Goal: Use online tool/utility: Utilize a website feature to perform a specific function

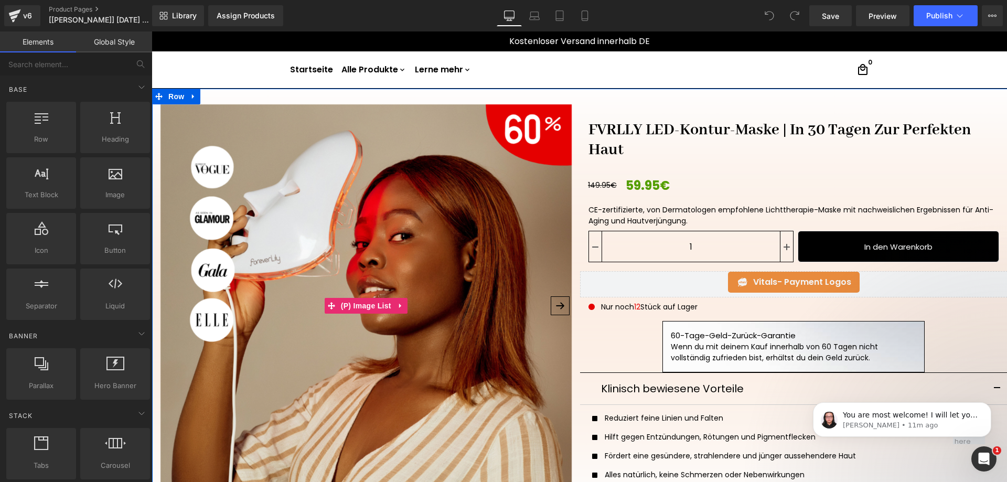
click at [556, 305] on button "›" at bounding box center [560, 305] width 19 height 19
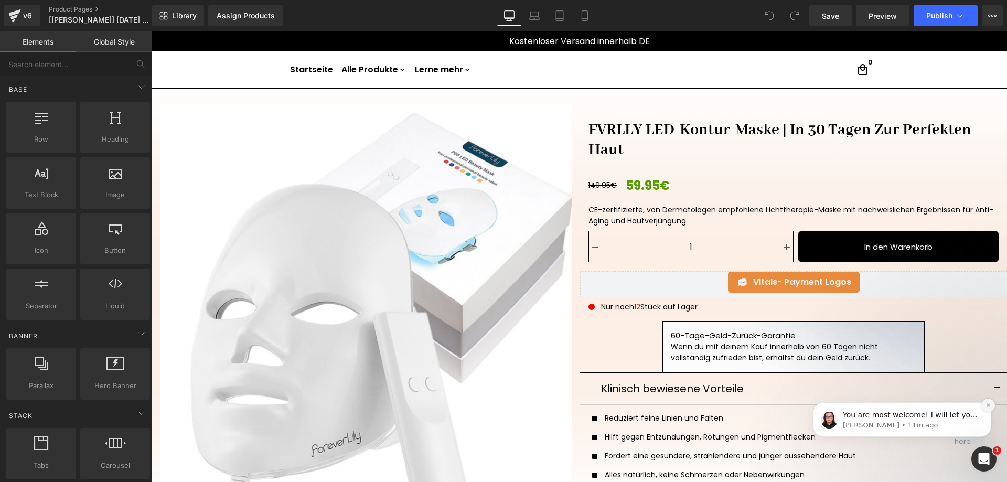
click at [987, 408] on icon "Dismiss notification" at bounding box center [989, 405] width 6 height 6
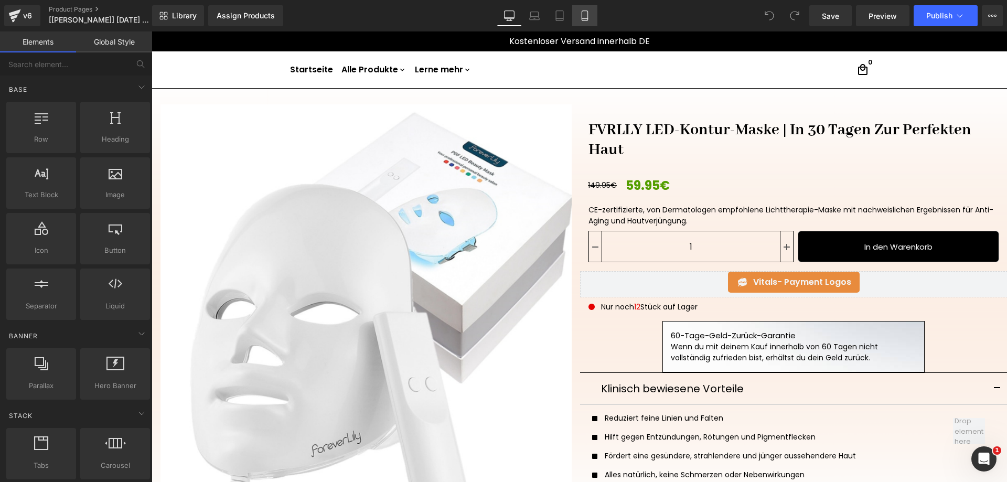
click at [586, 13] on icon at bounding box center [585, 15] width 10 height 10
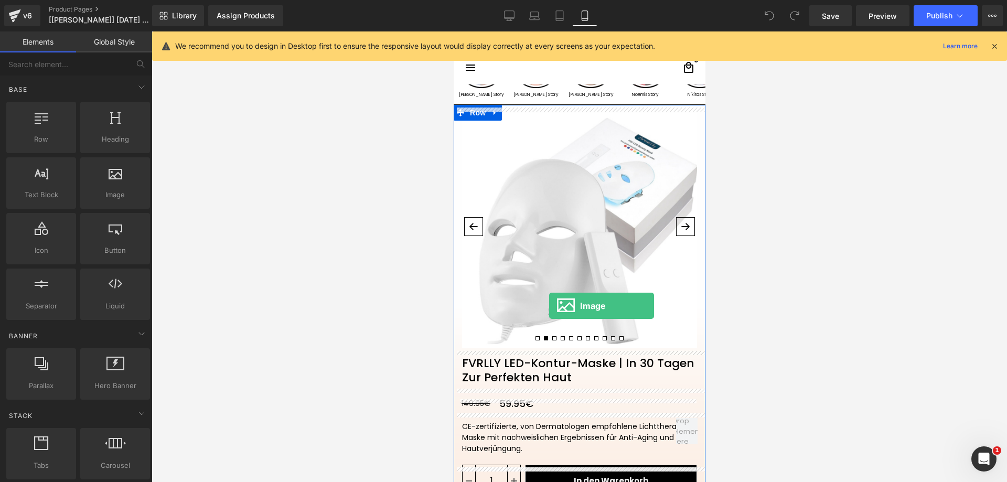
scroll to position [52, 0]
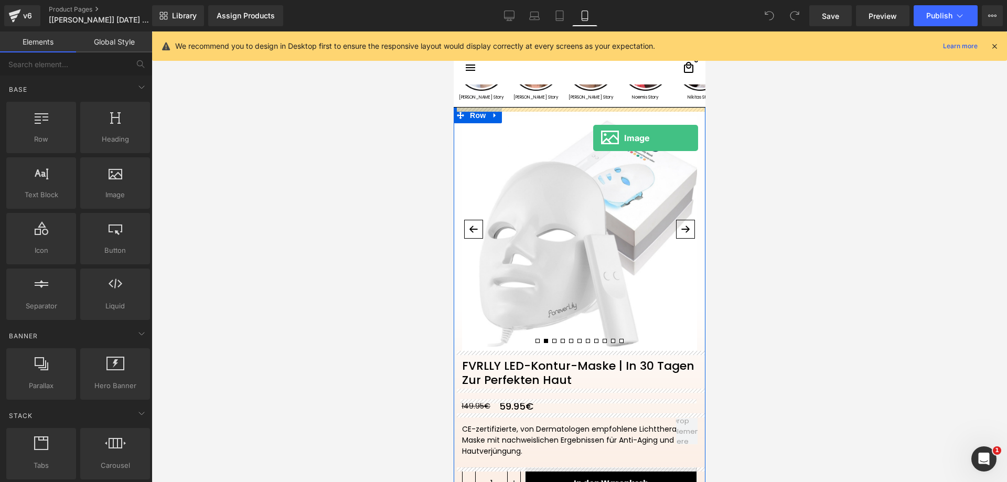
drag, startPoint x: 571, startPoint y: 228, endPoint x: 593, endPoint y: 138, distance: 92.9
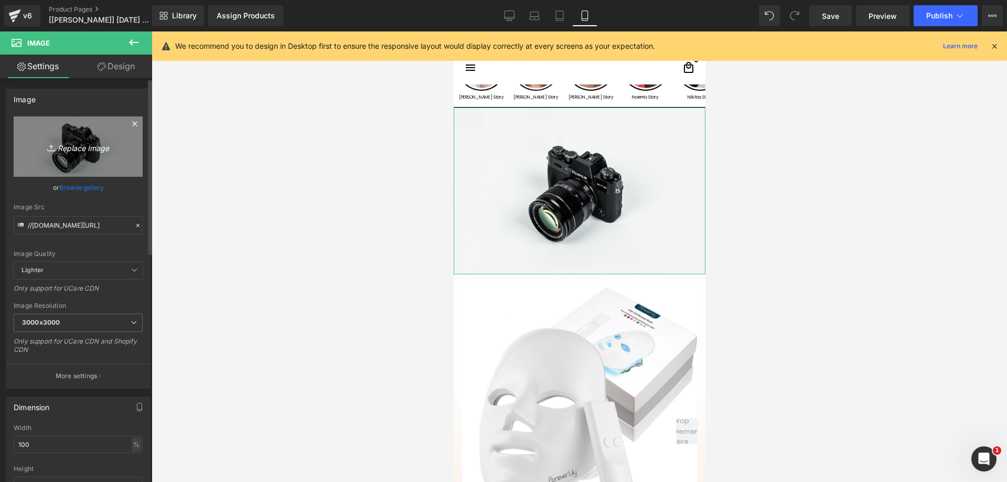
click at [80, 151] on icon "Replace Image" at bounding box center [78, 146] width 84 height 13
type input "C:\fakepath\badge_desktop_updated-no-text_272x.png"
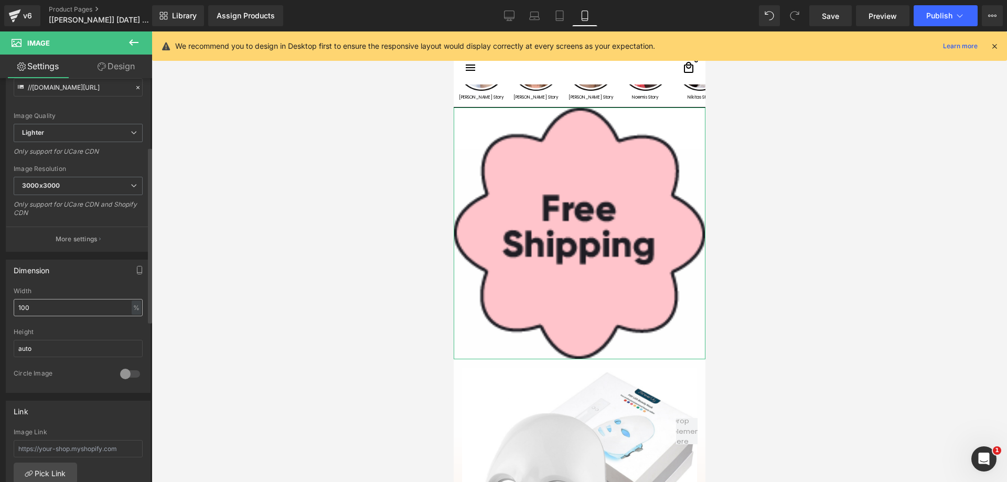
scroll to position [157, 0]
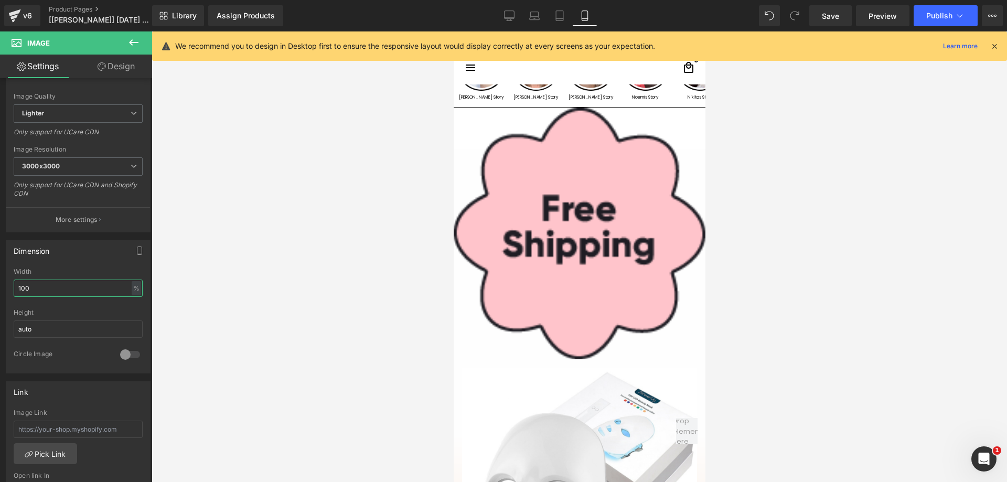
drag, startPoint x: 92, startPoint y: 288, endPoint x: -5, endPoint y: 285, distance: 97.1
click at [0, 285] on html "Image You are previewing how the will restyle your page. You can not edit Eleme…" at bounding box center [503, 241] width 1007 height 482
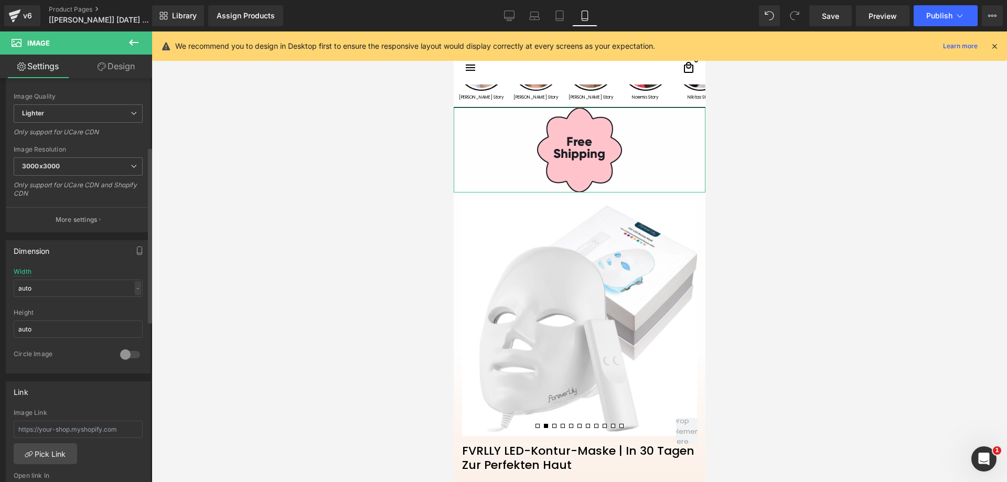
click at [78, 262] on div "Dimension 100% Width auto - % px auto Height auto 0 Circle Image" at bounding box center [78, 306] width 145 height 133
drag, startPoint x: 55, startPoint y: 287, endPoint x: 5, endPoint y: 286, distance: 49.8
click at [5, 286] on div "Dimension 100% Width auto - % px auto Height auto 0 Circle Image" at bounding box center [78, 302] width 157 height 141
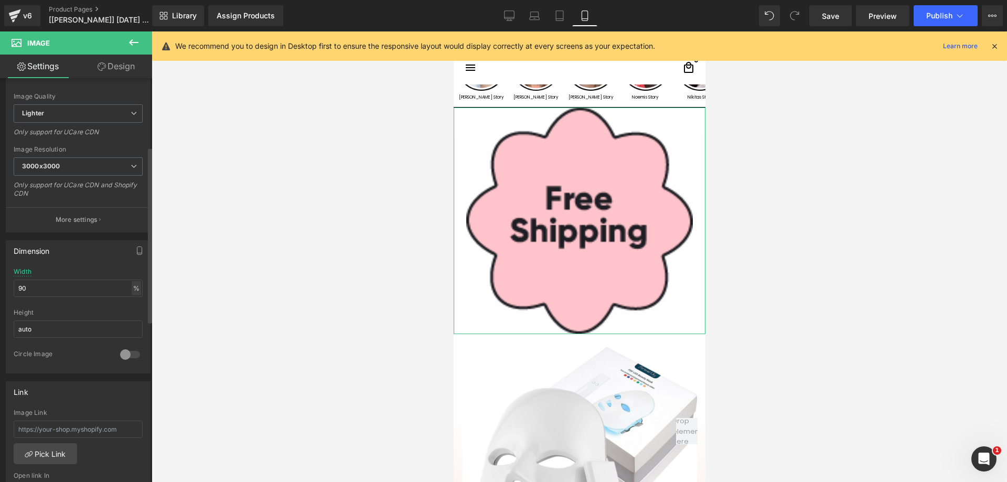
click at [132, 291] on div "%" at bounding box center [136, 288] width 9 height 14
click at [133, 317] on li "px" at bounding box center [135, 319] width 13 height 15
click at [76, 292] on input "90" at bounding box center [78, 288] width 129 height 17
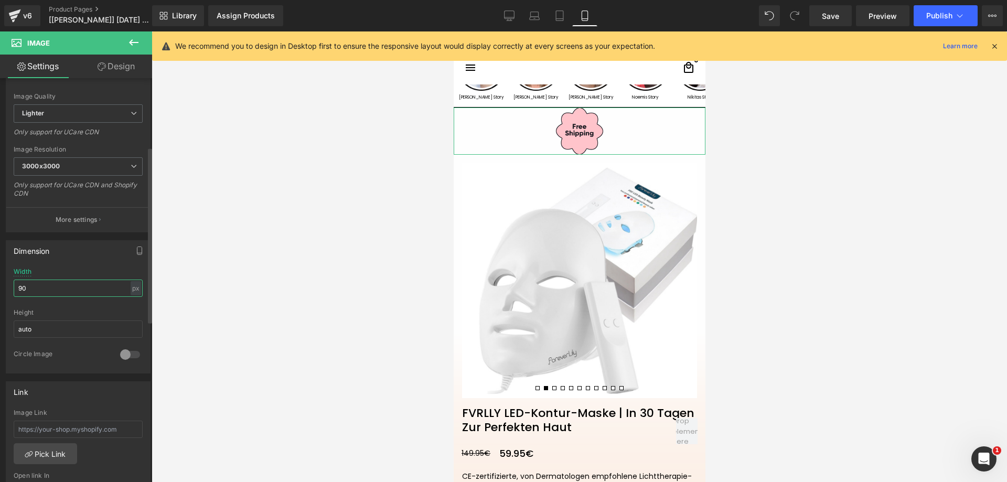
type input "90"
click at [92, 267] on div "Dimension 100% Width 90 px % px auto Height auto 0 Circle Image" at bounding box center [78, 306] width 145 height 133
click at [99, 263] on div "Dimension 100% Width 90 px % px auto Height auto 0 Circle Image" at bounding box center [78, 306] width 145 height 133
click at [129, 61] on link "Design" at bounding box center [116, 67] width 76 height 24
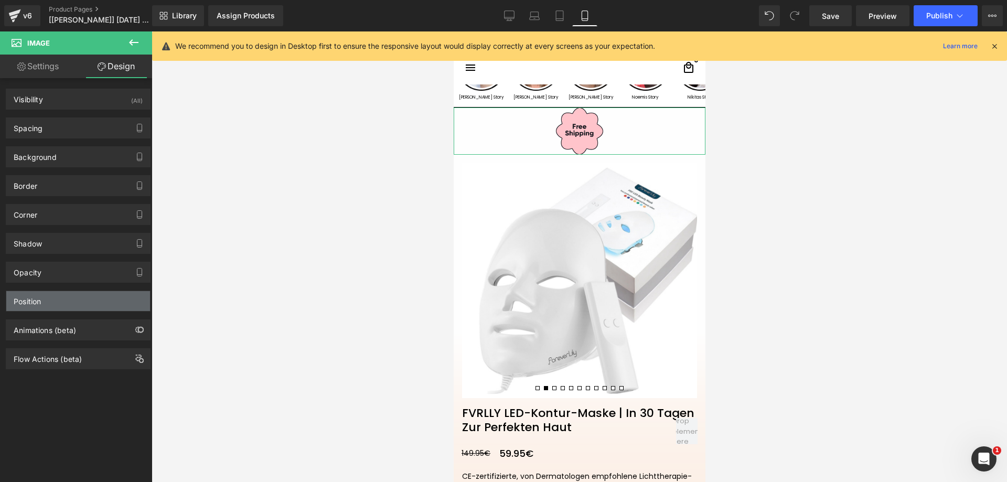
click at [73, 305] on div "Position" at bounding box center [78, 301] width 144 height 20
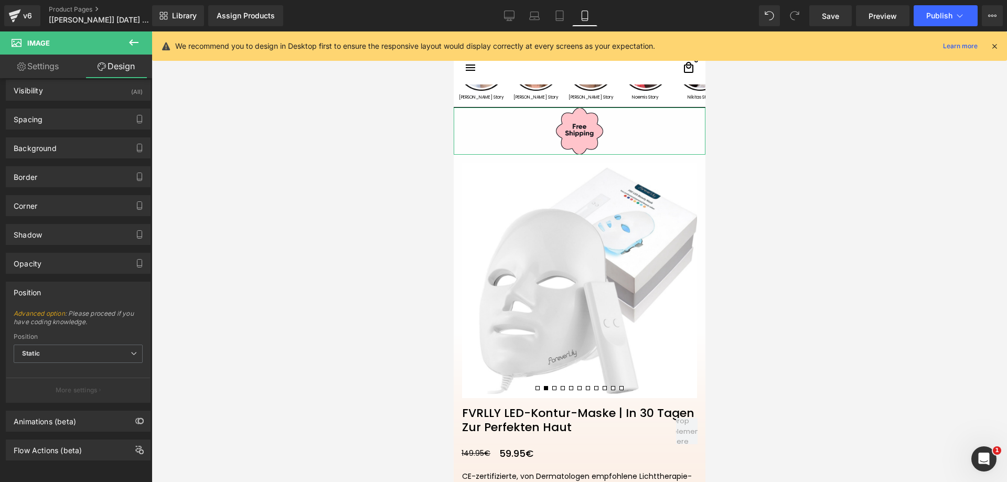
scroll to position [17, 0]
click at [58, 345] on span "Static" at bounding box center [78, 354] width 129 height 18
click at [77, 299] on div "Position Advanced option : Please proceed if you have coding knowledge. Relativ…" at bounding box center [78, 342] width 145 height 121
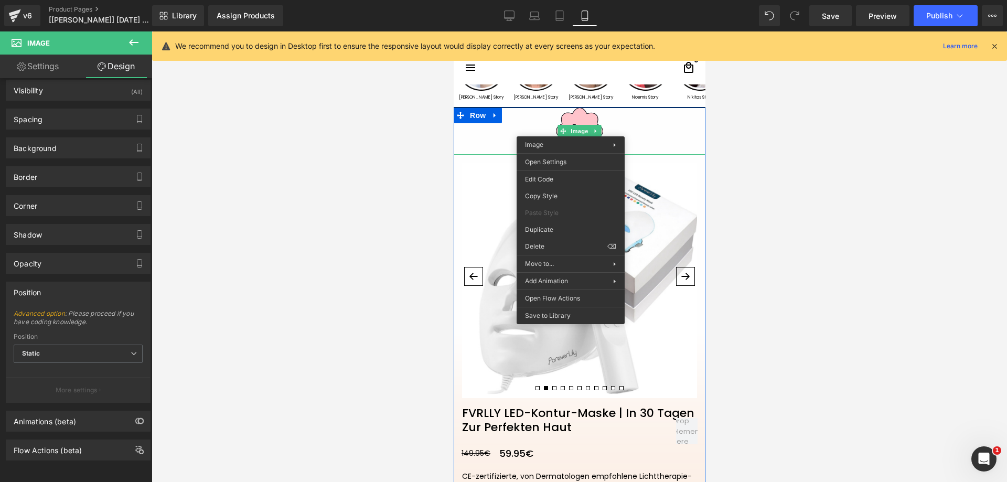
click at [663, 175] on img at bounding box center [579, 280] width 235 height 235
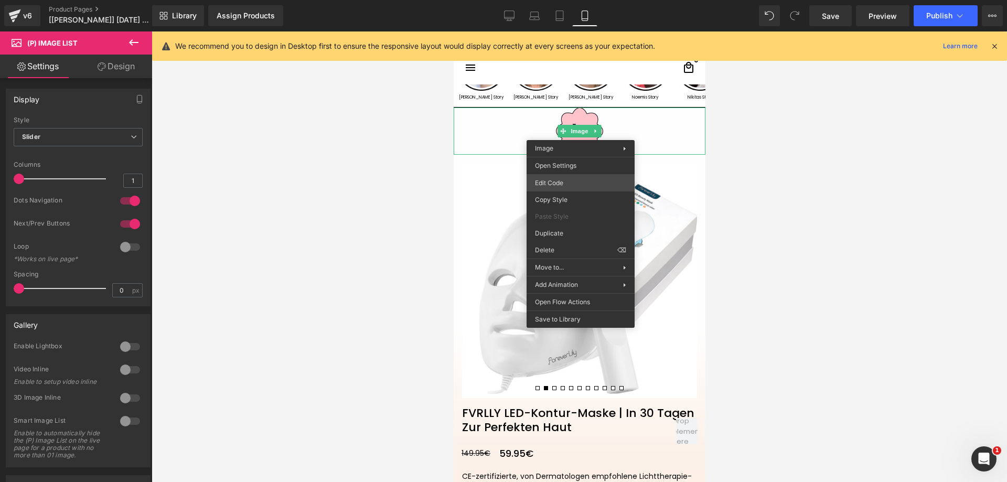
click at [572, 0] on div "Image You are previewing how the will restyle your page. You can not edit Eleme…" at bounding box center [503, 0] width 1007 height 0
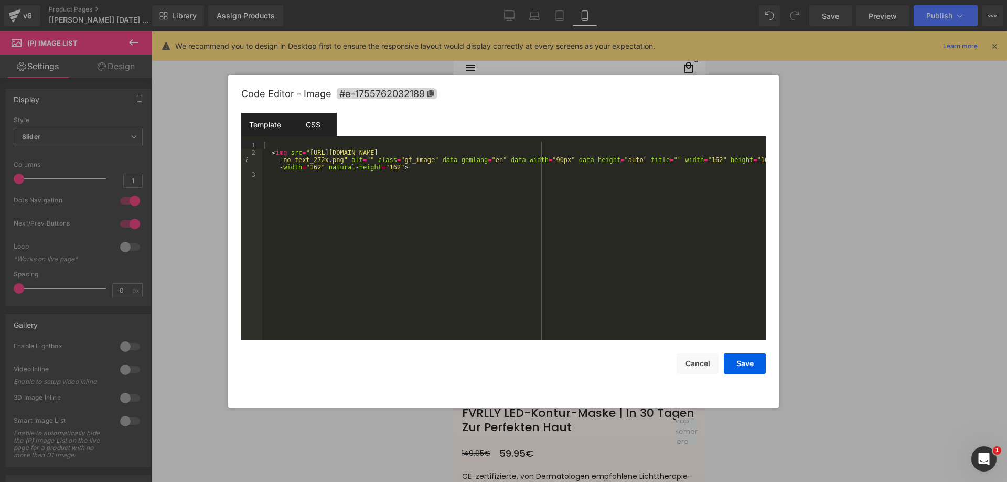
click at [316, 127] on div "CSS" at bounding box center [313, 125] width 48 height 24
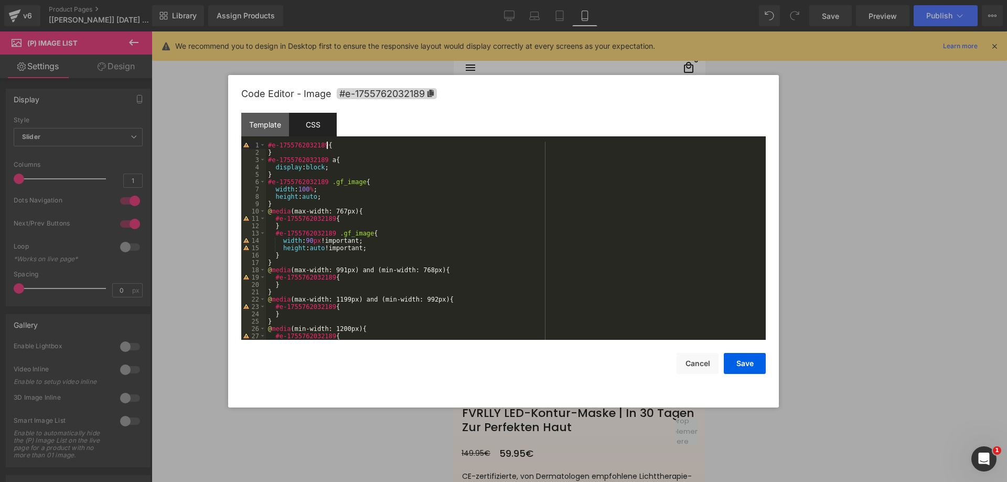
click at [332, 147] on div "#e-1755762032189 { } #e-1755762032189 a { display : block ; } #e-1755762032189 …" at bounding box center [514, 248] width 496 height 213
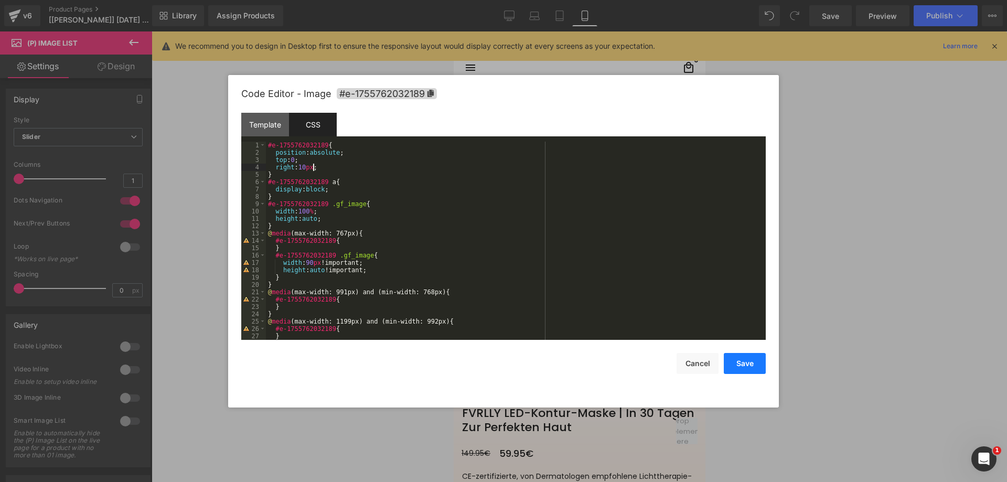
click at [742, 355] on button "Save" at bounding box center [745, 363] width 42 height 21
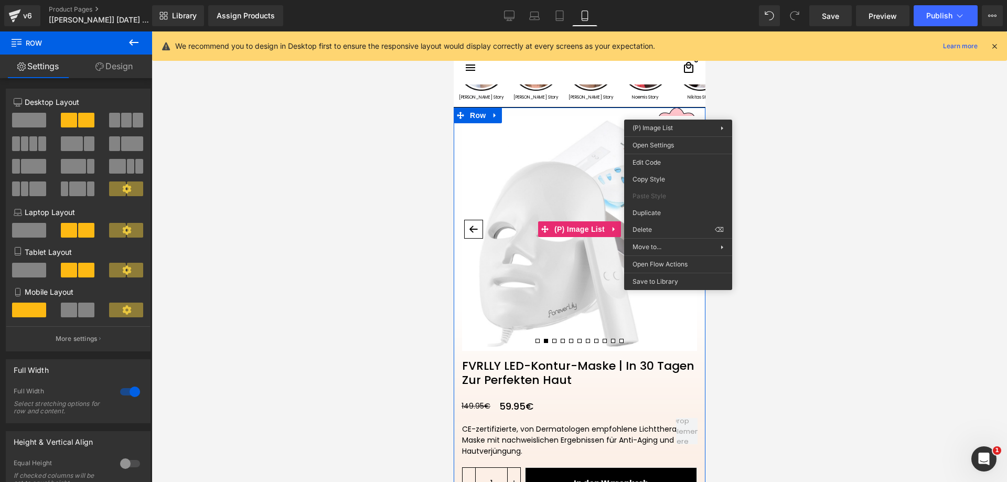
click at [571, 228] on div "‹ ›" at bounding box center [579, 229] width 252 height 243
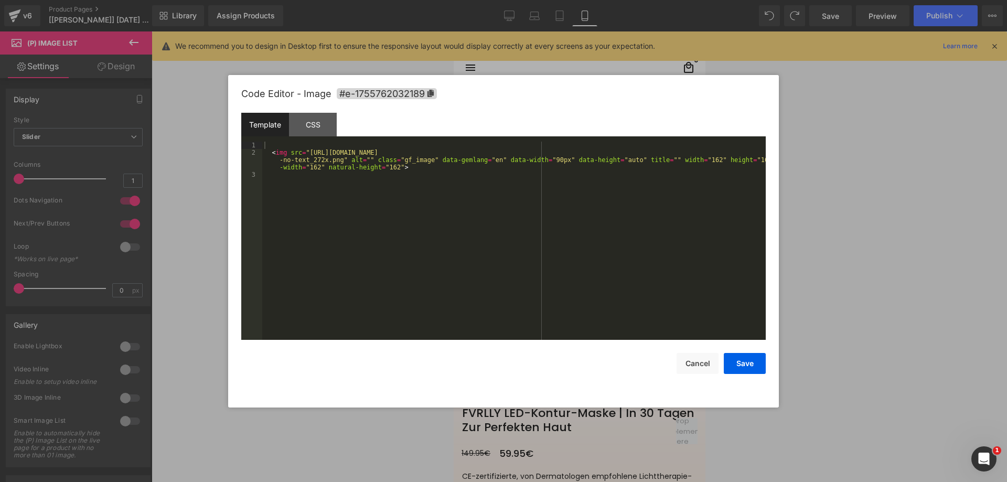
drag, startPoint x: 563, startPoint y: 178, endPoint x: 568, endPoint y: 175, distance: 5.4
click at [562, 0] on div "(P) Image List You are previewing how the will restyle your page. You can not e…" at bounding box center [503, 0] width 1007 height 0
click at [317, 125] on div "CSS" at bounding box center [313, 125] width 48 height 24
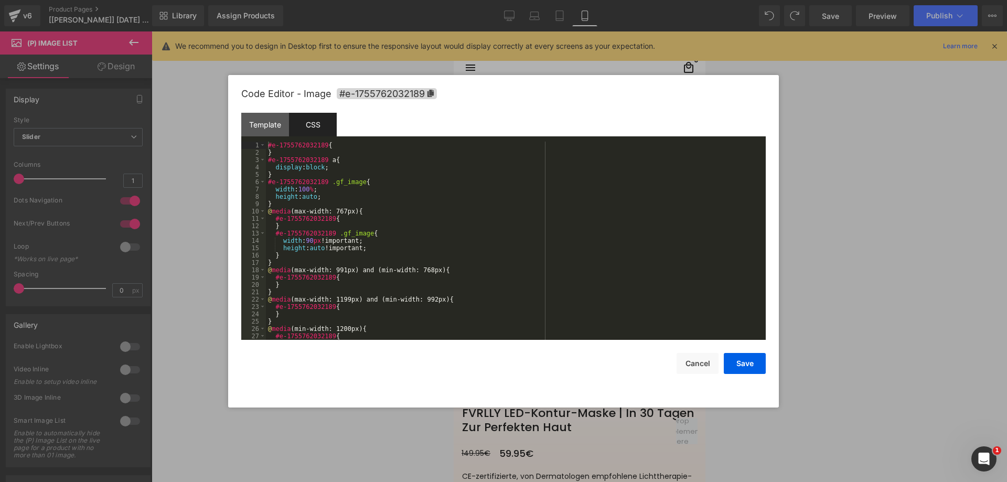
click at [339, 144] on div "#e-1755762032189 { } #e-1755762032189 a { display : block ; } #e-1755762032189 …" at bounding box center [514, 248] width 496 height 213
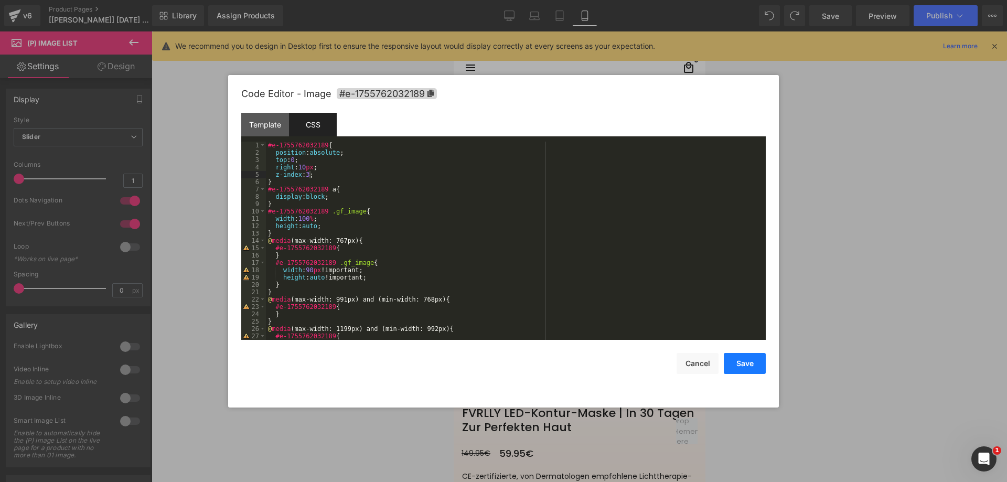
click at [740, 367] on button "Save" at bounding box center [745, 363] width 42 height 21
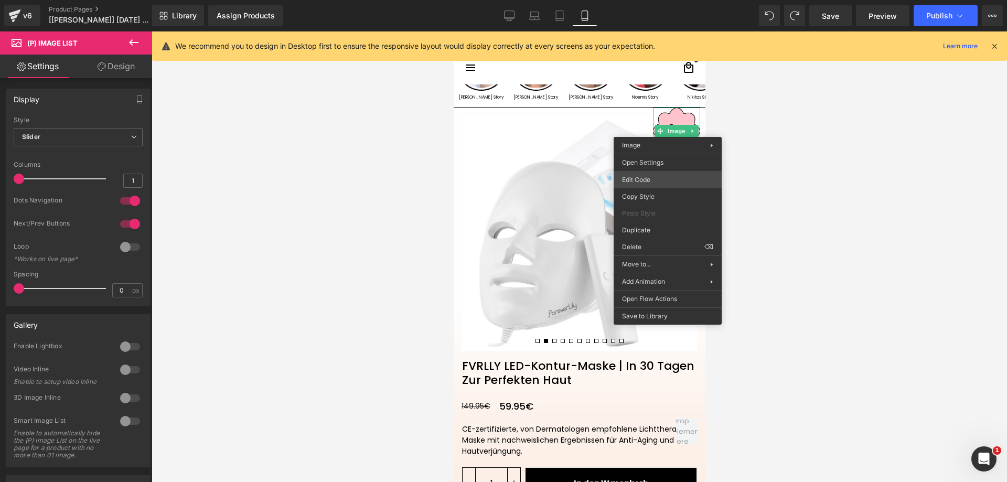
click at [663, 0] on div "(P) Image List You are previewing how the will restyle your page. You can not e…" at bounding box center [503, 0] width 1007 height 0
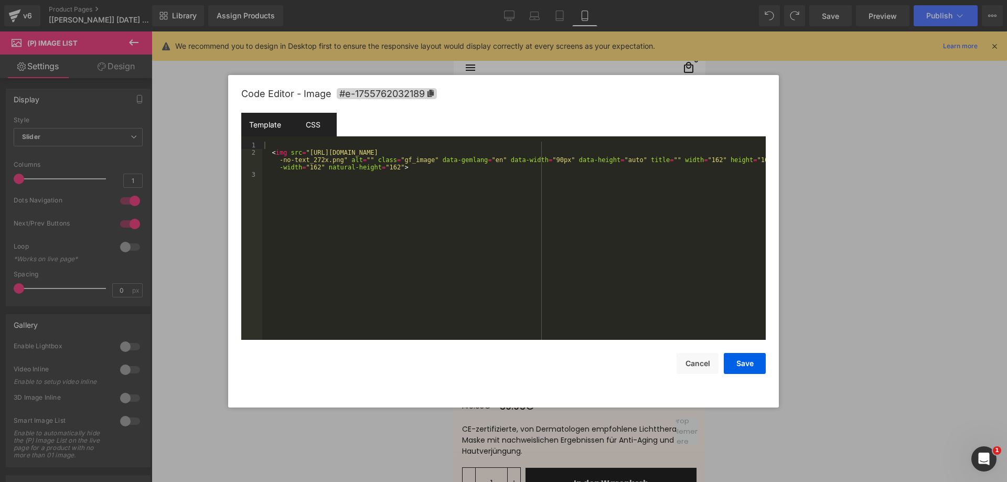
click at [308, 122] on div "CSS" at bounding box center [313, 125] width 48 height 24
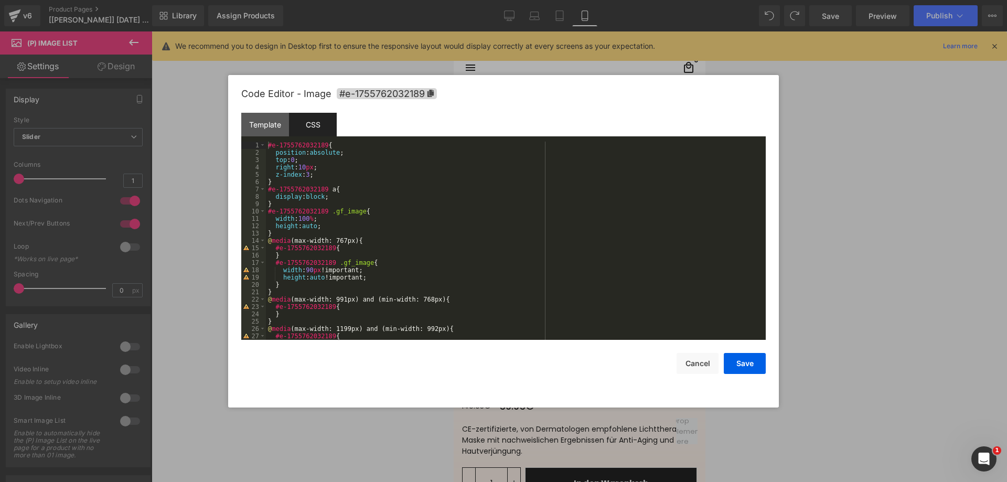
click at [294, 161] on div "#e-1755762032189 { position : absolute ; top : 0 ; right : 10 px ; z-index : 3 …" at bounding box center [514, 248] width 496 height 213
click at [398, 198] on div "#e-1755762032189 { position : absolute ; top : 10 px ; right : 10 px ; z-index …" at bounding box center [514, 248] width 496 height 213
click at [739, 359] on button "Save" at bounding box center [745, 363] width 42 height 21
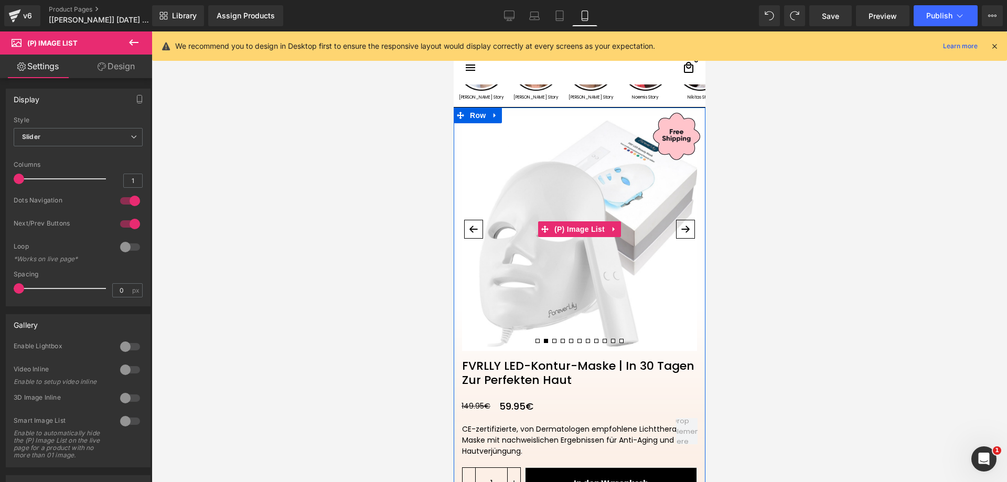
click at [681, 233] on button "›" at bounding box center [685, 229] width 19 height 19
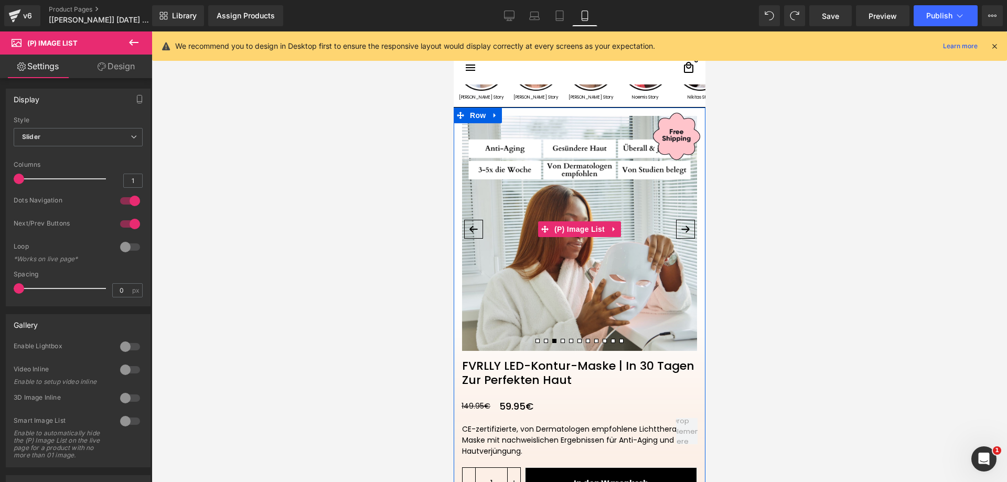
click at [681, 233] on button "›" at bounding box center [685, 229] width 19 height 19
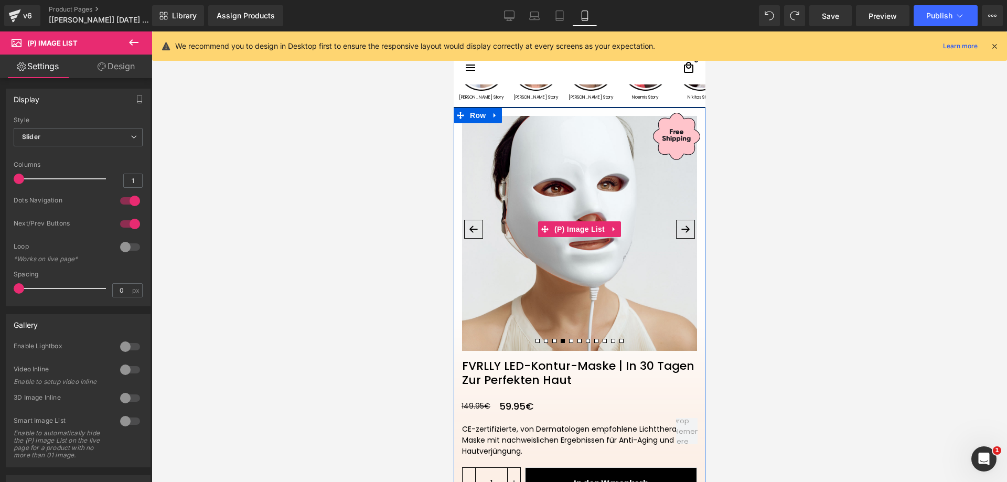
click at [681, 233] on button "›" at bounding box center [685, 229] width 19 height 19
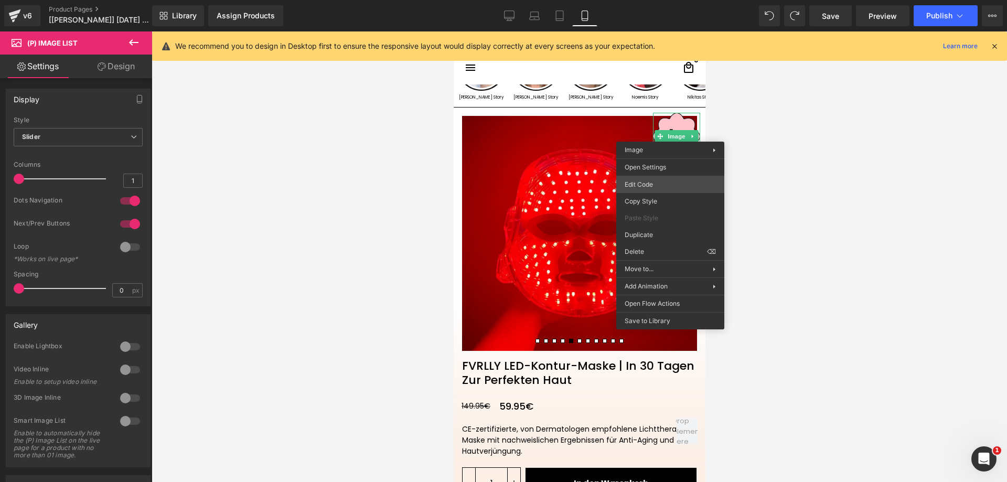
click at [653, 0] on div "(P) Image List You are previewing how the will restyle your page. You can not e…" at bounding box center [503, 0] width 1007 height 0
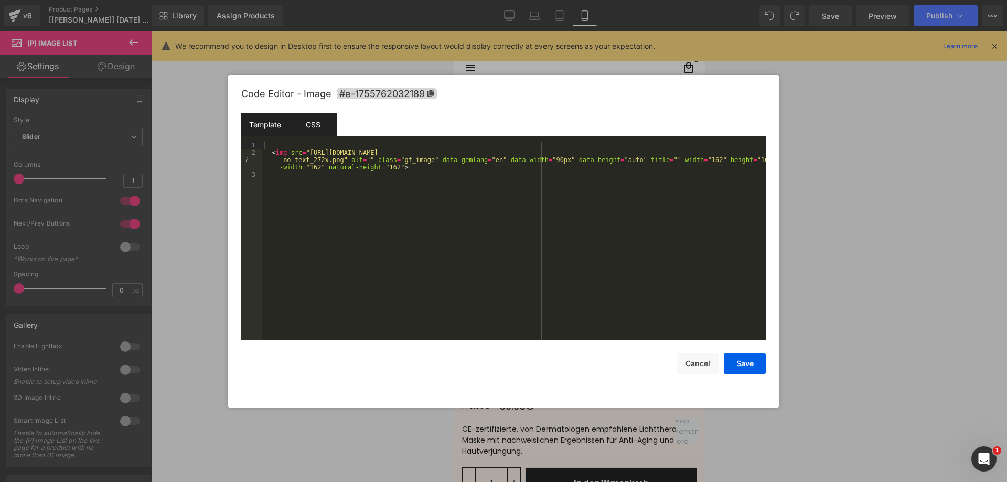
click at [317, 131] on div "CSS" at bounding box center [313, 125] width 48 height 24
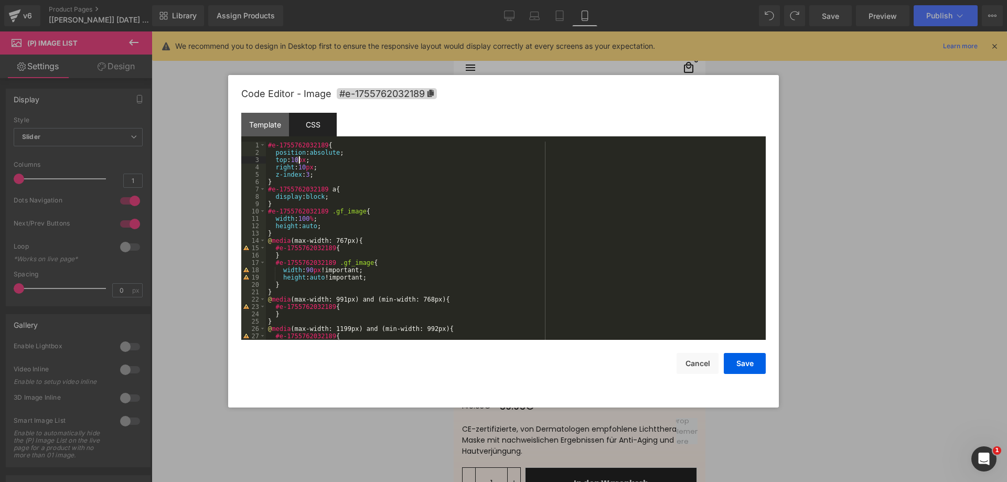
click at [298, 158] on div "#e-1755762032189 { position : absolute ; top : 10 px ; right : 10 px ; z-index …" at bounding box center [514, 248] width 496 height 213
click at [365, 177] on div "#e-1755762032189 { position : absolute ; top : 15 px ; right : 10 px ; z-index …" at bounding box center [514, 248] width 496 height 213
click at [305, 167] on div "#e-1755762032189 { position : absolute ; top : 15 px ; right : 10 px ; z-index …" at bounding box center [514, 248] width 496 height 213
click at [732, 362] on button "Save" at bounding box center [745, 363] width 42 height 21
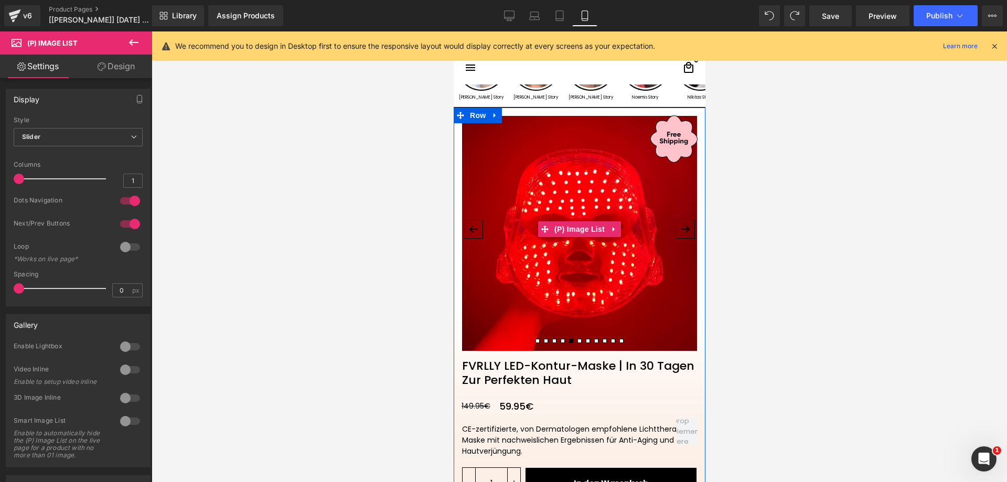
click at [684, 230] on button "›" at bounding box center [685, 229] width 19 height 19
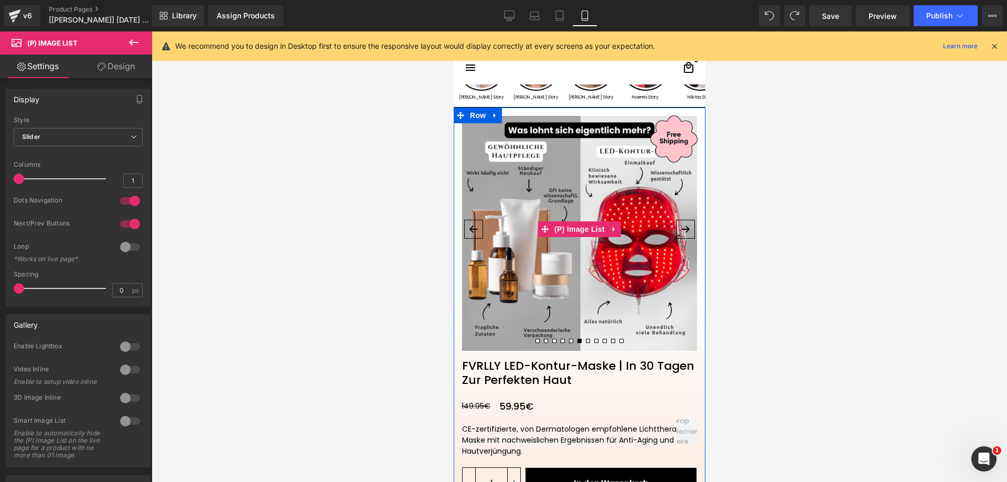
click at [684, 230] on button "›" at bounding box center [685, 229] width 19 height 19
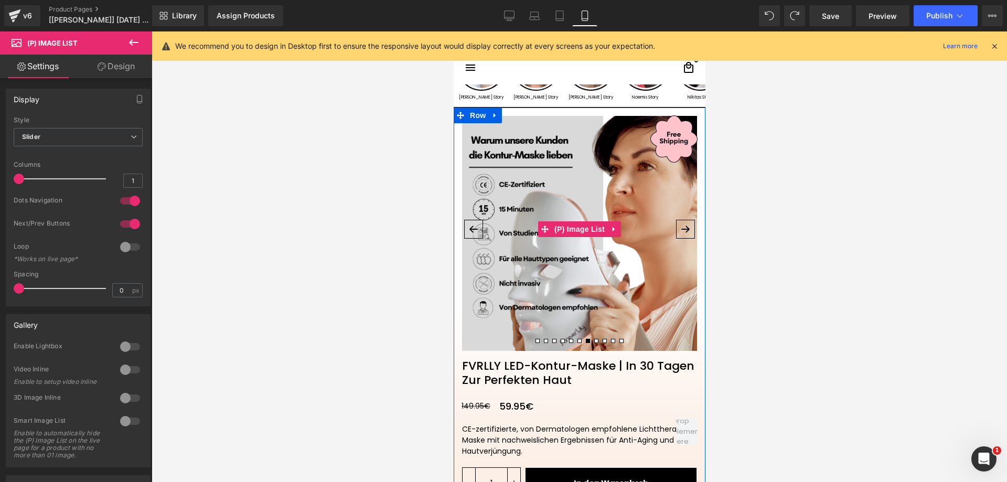
click at [684, 230] on button "›" at bounding box center [685, 229] width 19 height 19
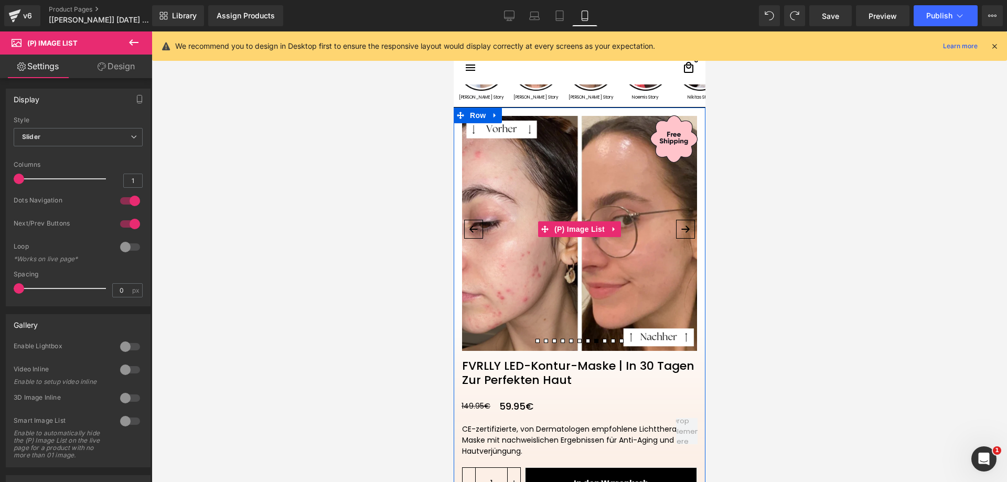
click at [684, 230] on button "›" at bounding box center [685, 229] width 19 height 19
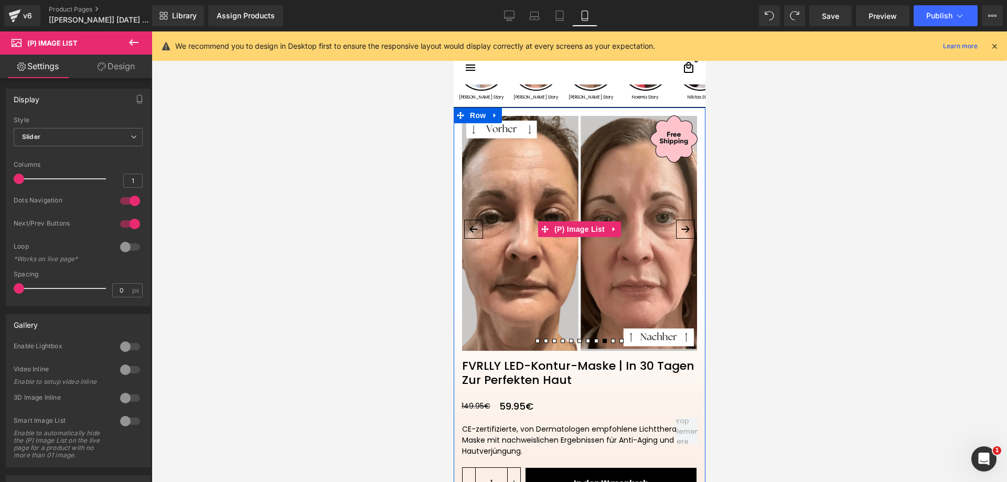
click at [684, 230] on button "›" at bounding box center [685, 229] width 19 height 19
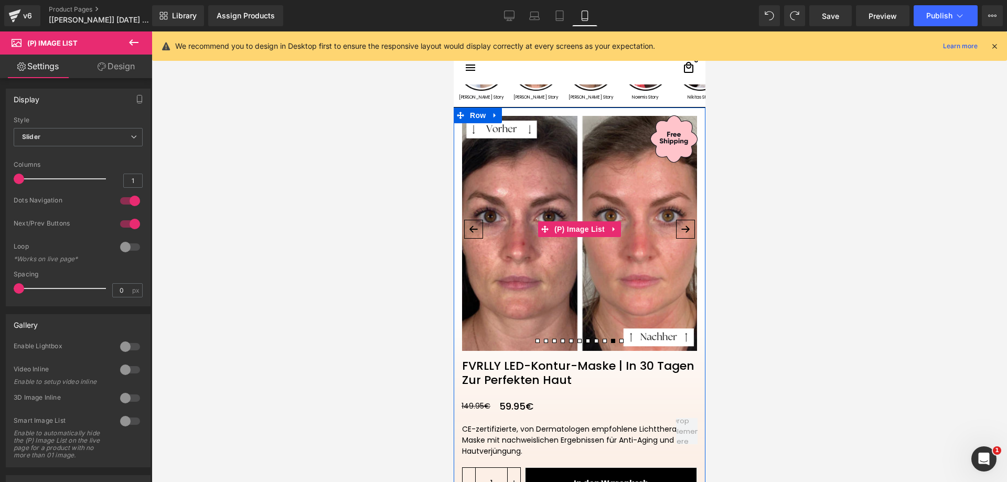
click at [684, 230] on button "›" at bounding box center [685, 229] width 19 height 19
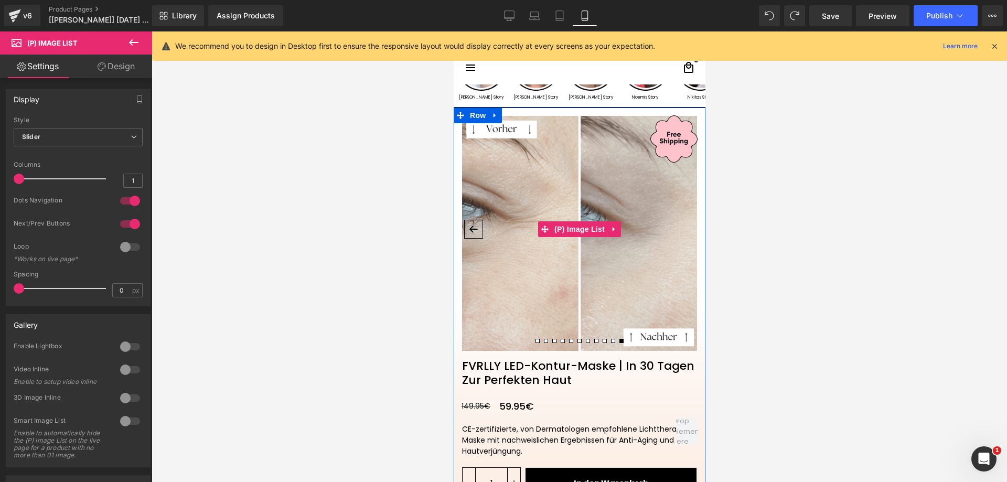
click at [684, 230] on img at bounding box center [579, 233] width 235 height 235
click at [464, 225] on button "‹" at bounding box center [473, 229] width 19 height 19
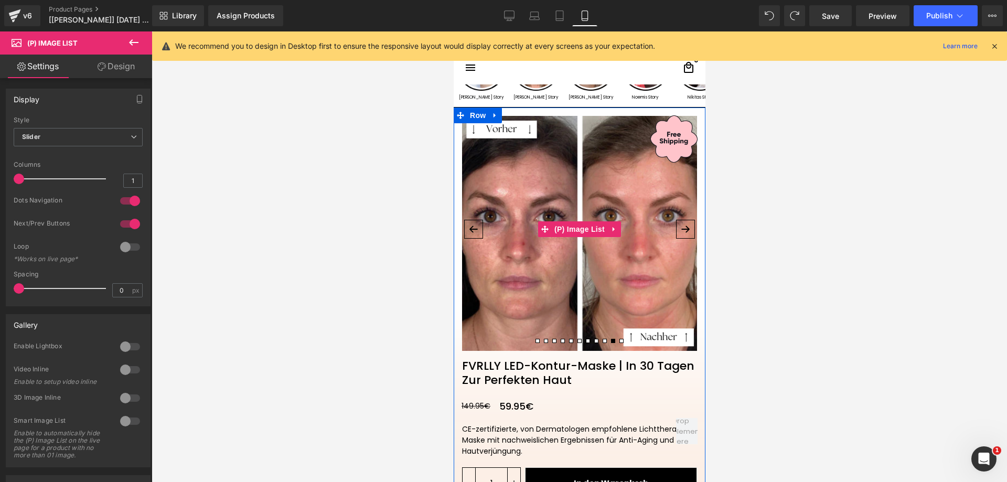
click at [464, 226] on button "‹" at bounding box center [473, 229] width 19 height 19
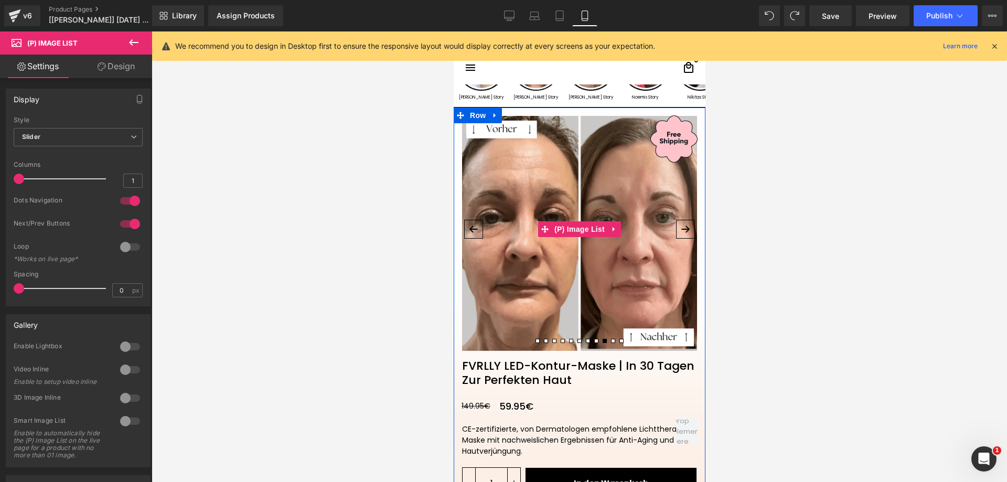
click at [464, 227] on button "‹" at bounding box center [473, 229] width 19 height 19
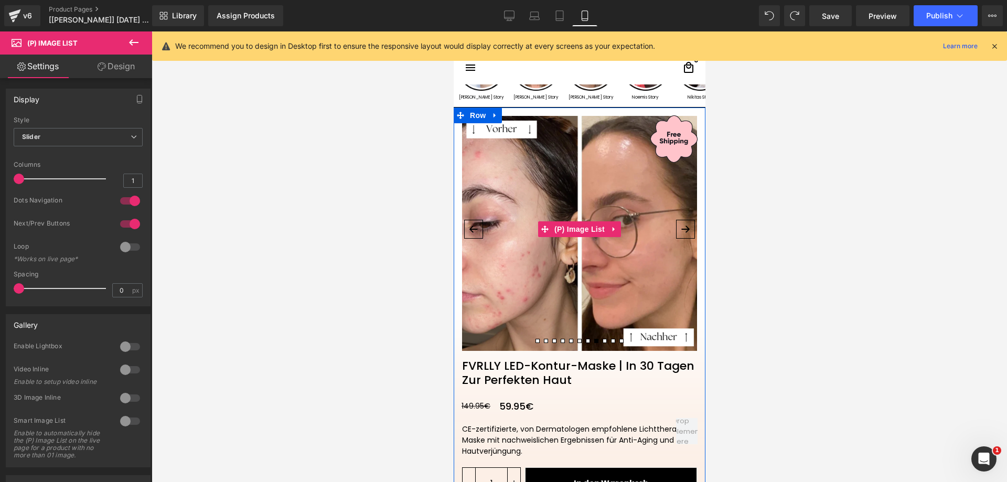
click at [464, 227] on button "‹" at bounding box center [473, 229] width 19 height 19
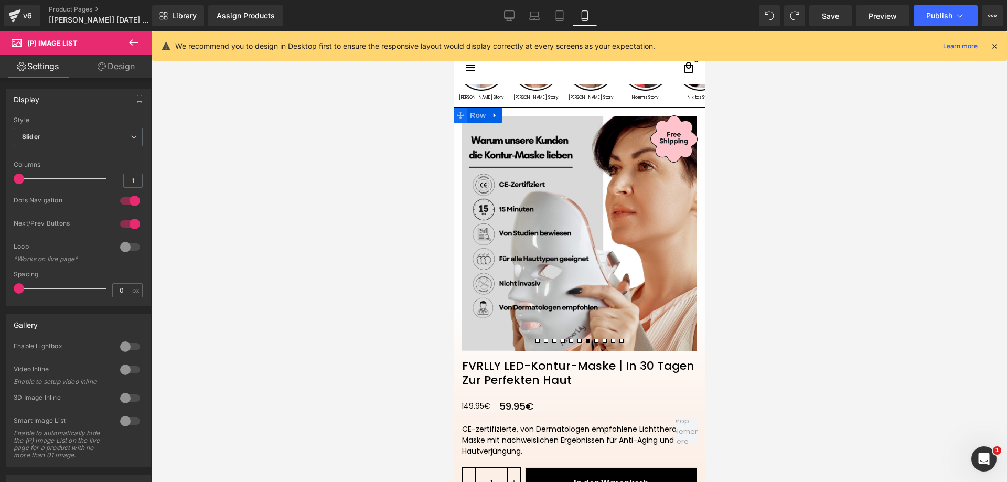
drag, startPoint x: 469, startPoint y: 115, endPoint x: 459, endPoint y: 119, distance: 11.0
click at [469, 115] on span "Row" at bounding box center [477, 116] width 21 height 16
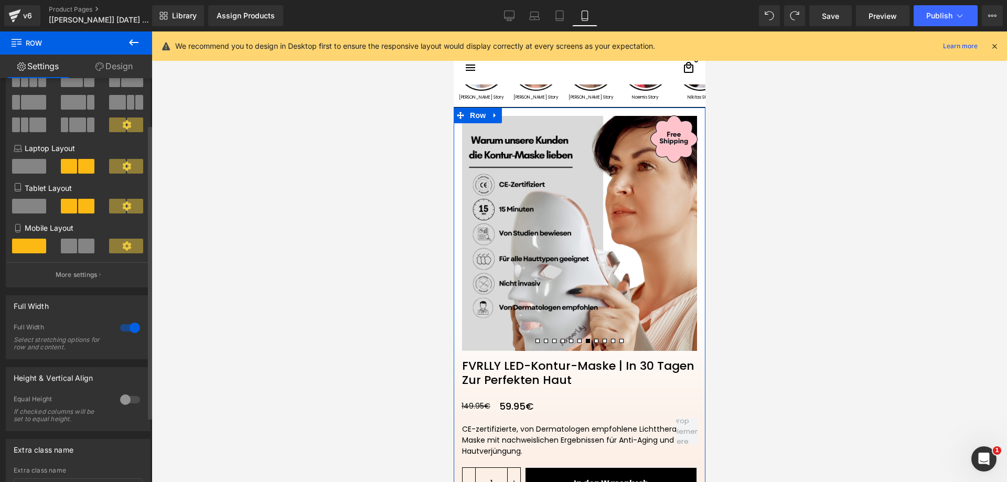
scroll to position [153, 0]
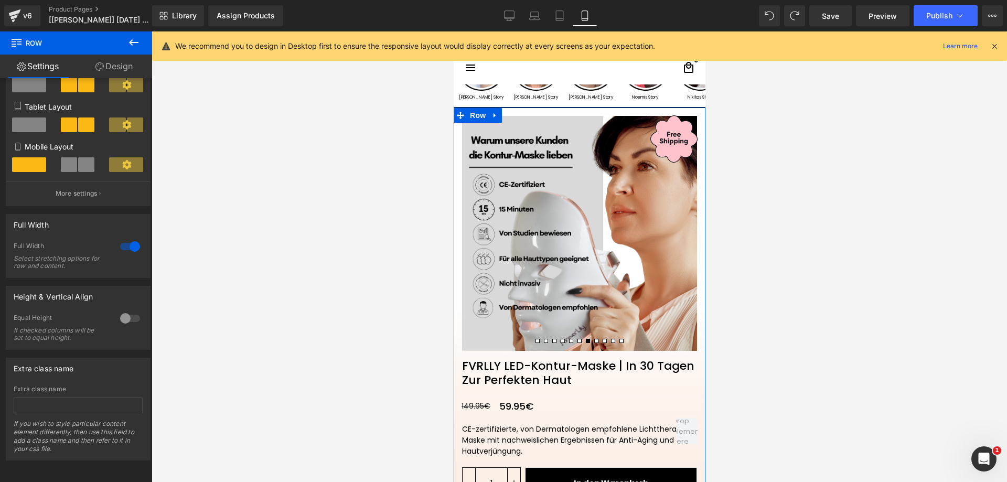
click at [123, 70] on link "Design" at bounding box center [114, 67] width 76 height 24
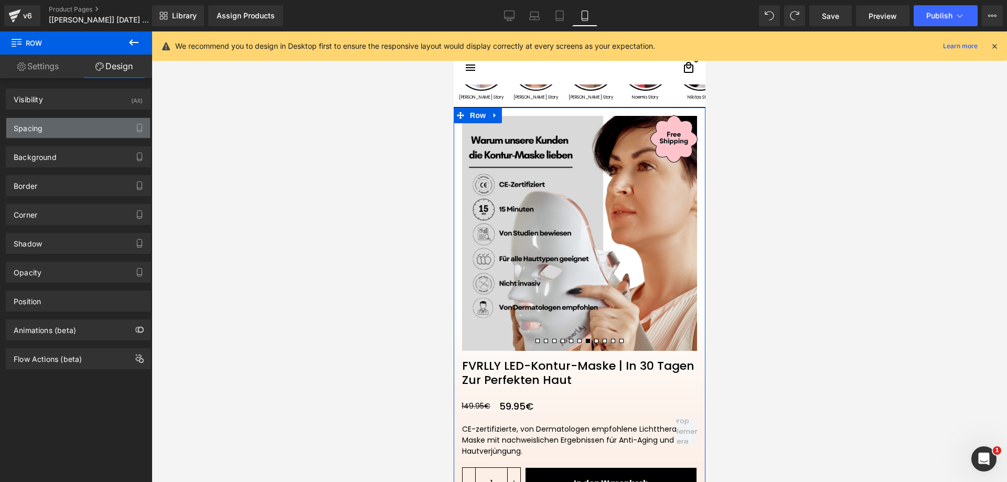
click at [73, 129] on div "Spacing" at bounding box center [78, 128] width 144 height 20
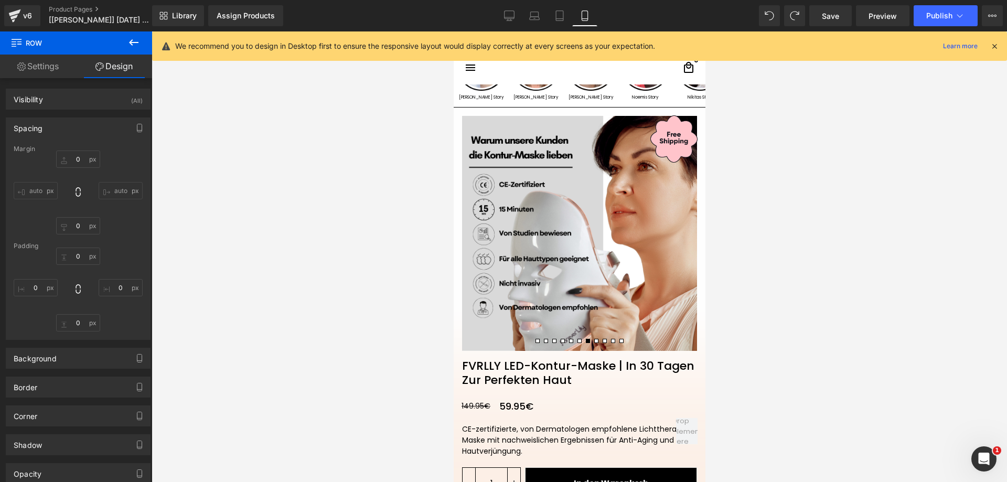
click at [990, 48] on icon at bounding box center [994, 45] width 9 height 9
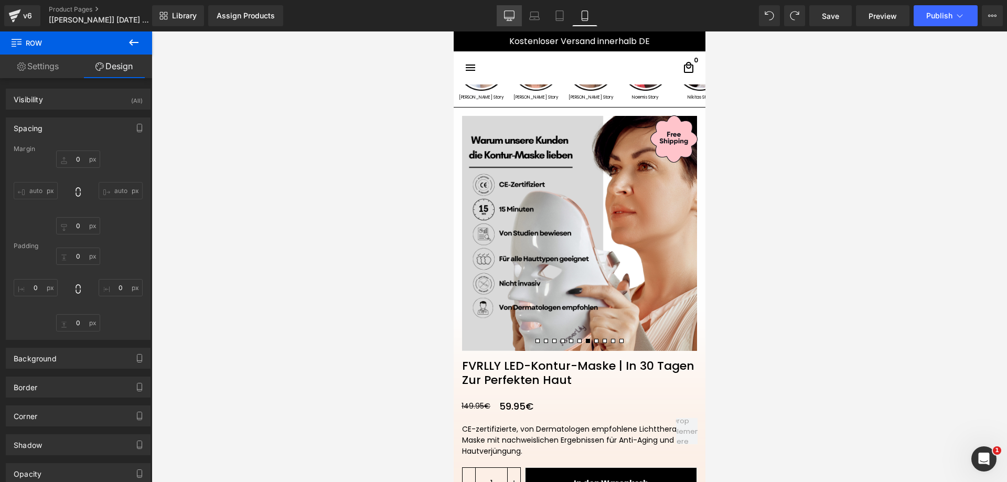
click at [511, 14] on icon at bounding box center [509, 15] width 10 height 10
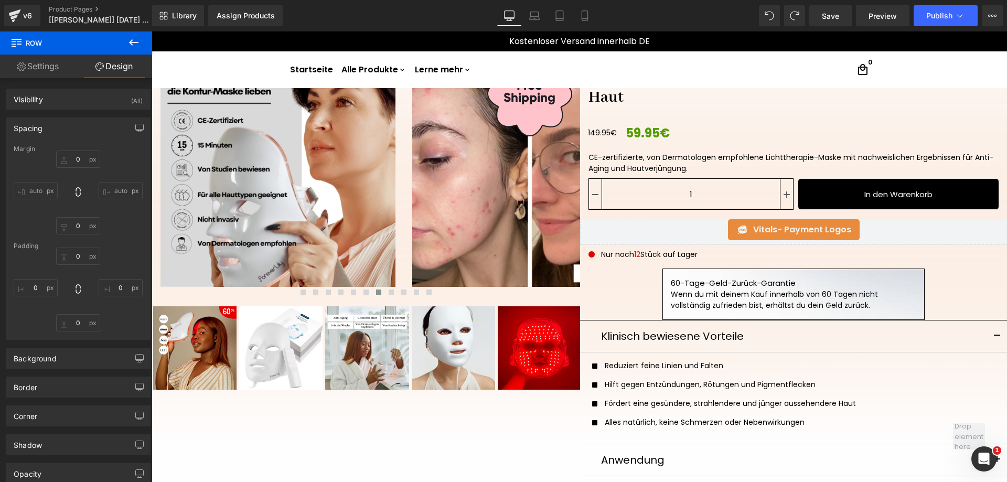
scroll to position [0, 0]
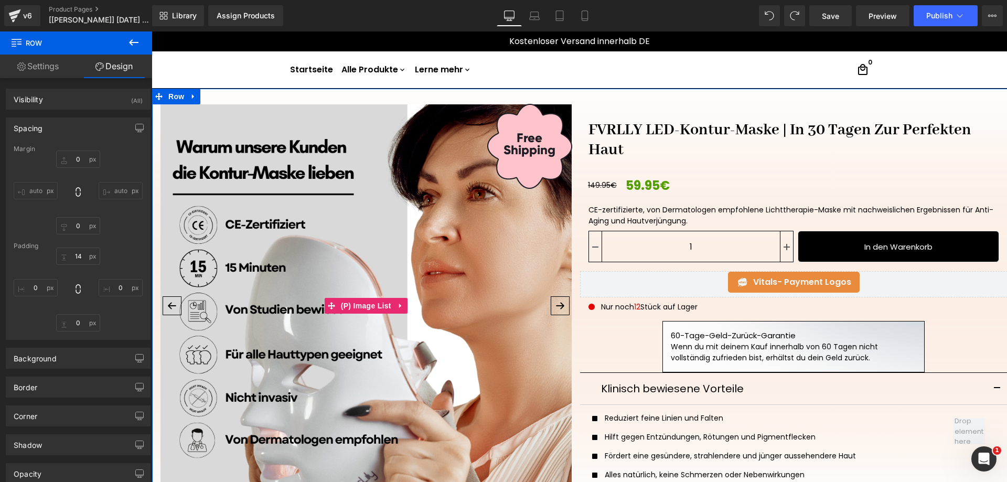
click at [556, 309] on button "›" at bounding box center [560, 305] width 19 height 19
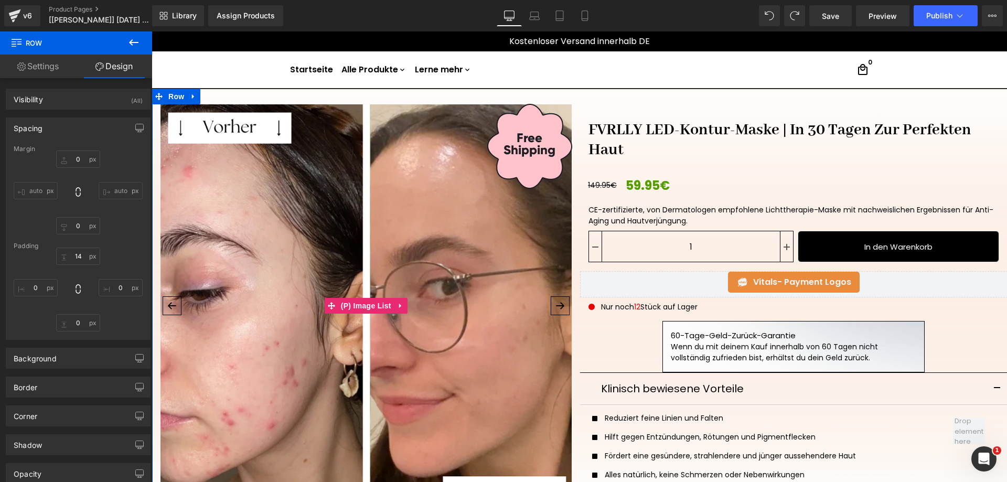
click at [556, 309] on button "›" at bounding box center [560, 305] width 19 height 19
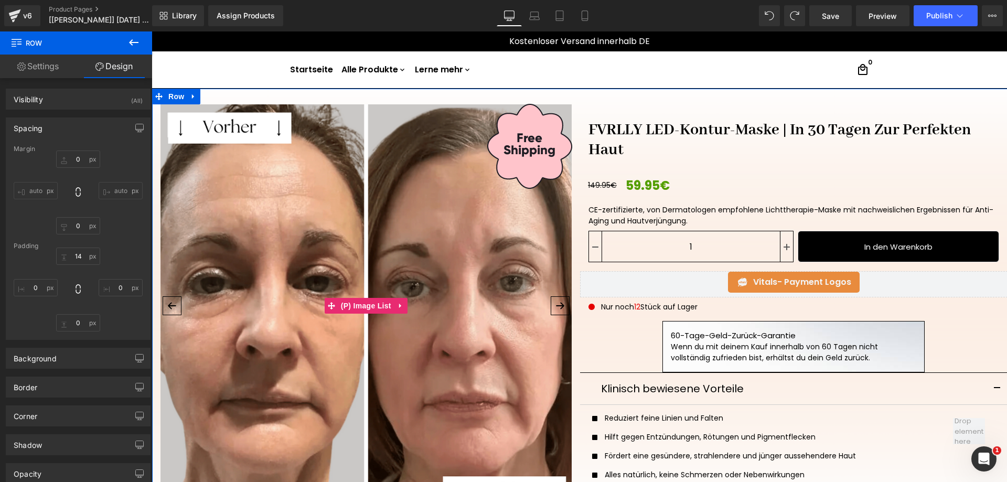
click at [556, 309] on button "›" at bounding box center [560, 305] width 19 height 19
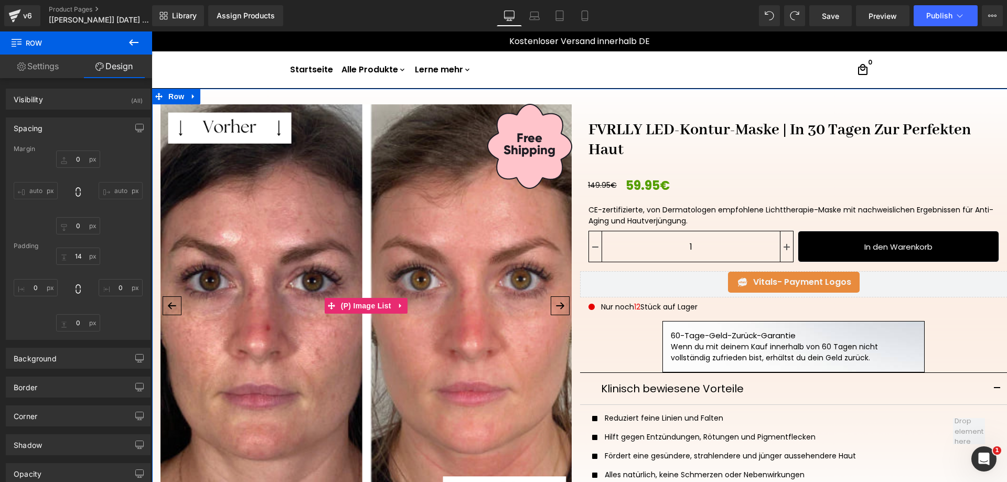
click at [556, 309] on button "›" at bounding box center [560, 305] width 19 height 19
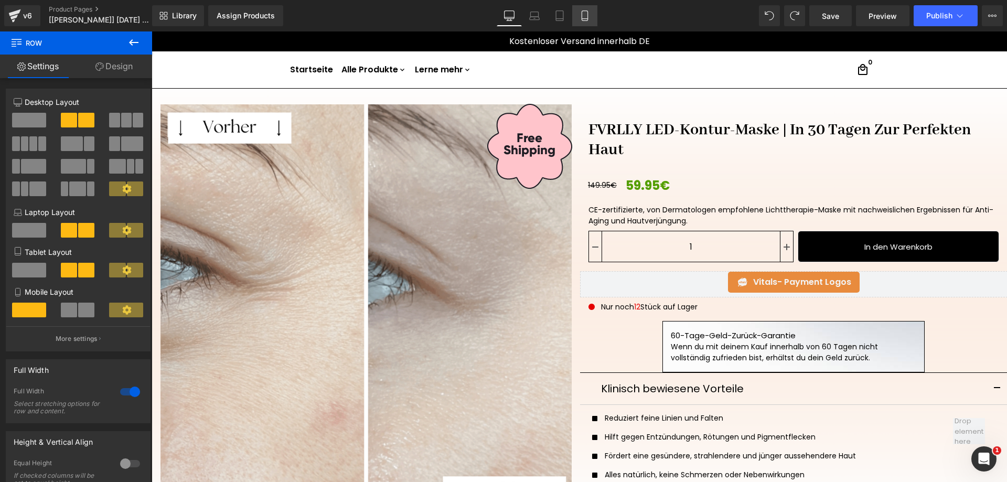
click at [595, 18] on link "Mobile" at bounding box center [584, 15] width 25 height 21
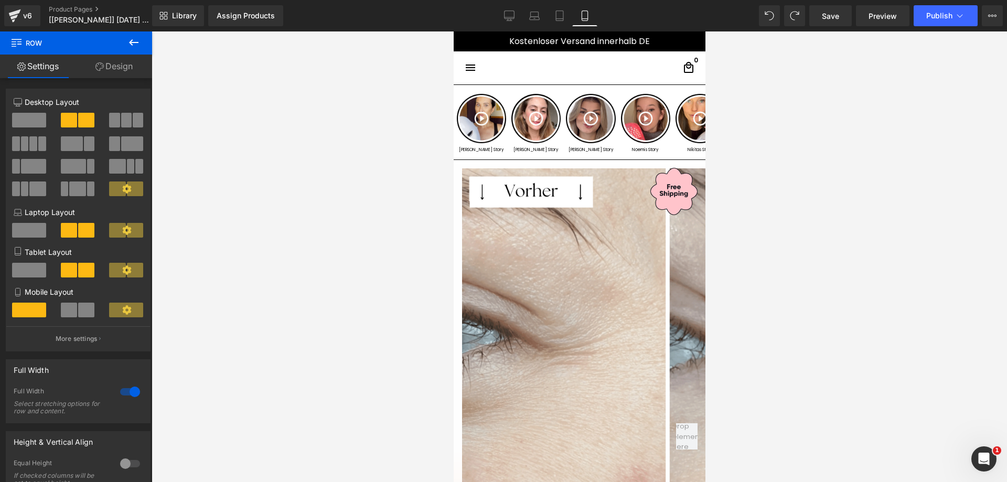
scroll to position [75, 0]
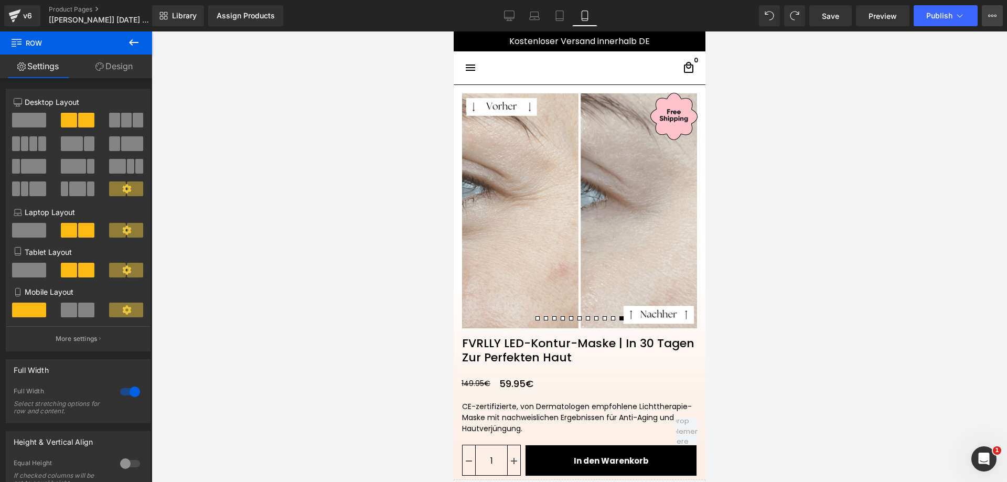
click at [990, 19] on icon at bounding box center [992, 16] width 8 height 8
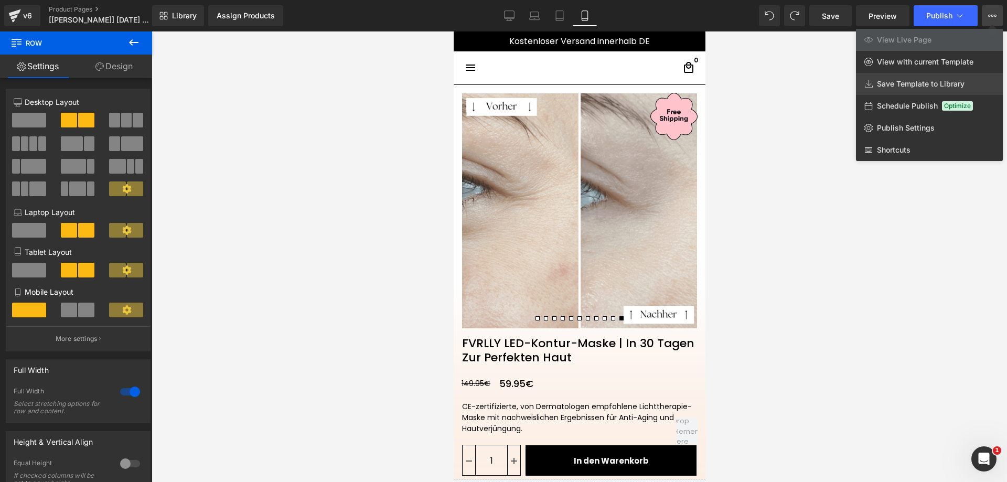
click at [915, 82] on span "Save Template to Library" at bounding box center [921, 83] width 88 height 9
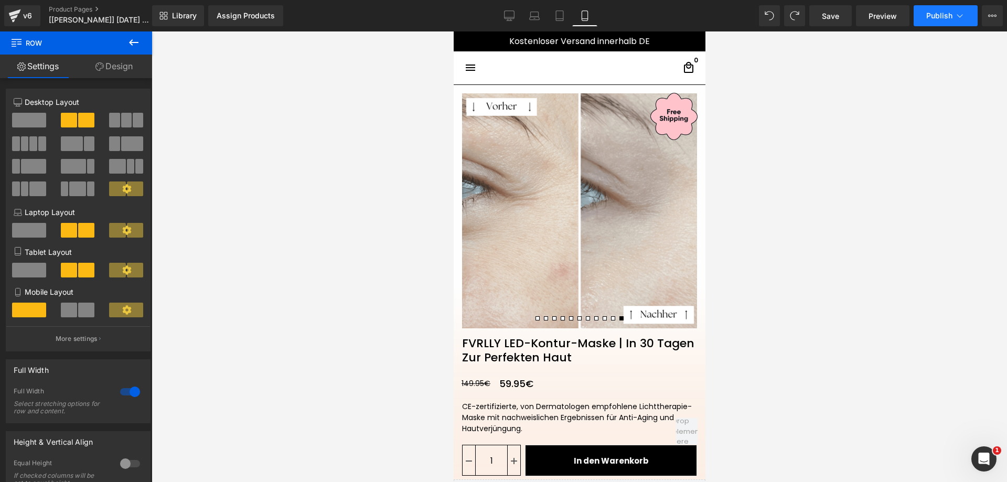
click at [939, 18] on span "Publish" at bounding box center [940, 16] width 26 height 8
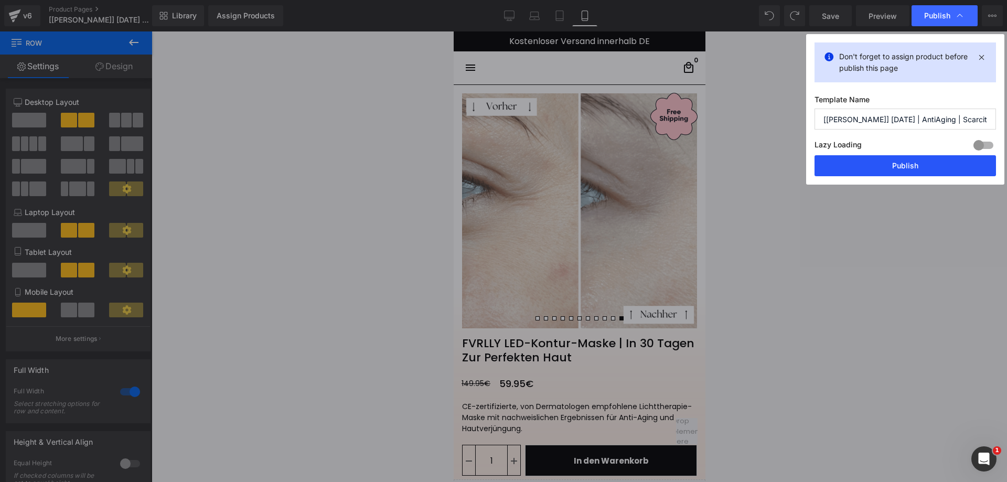
click at [899, 164] on button "Publish" at bounding box center [906, 165] width 182 height 21
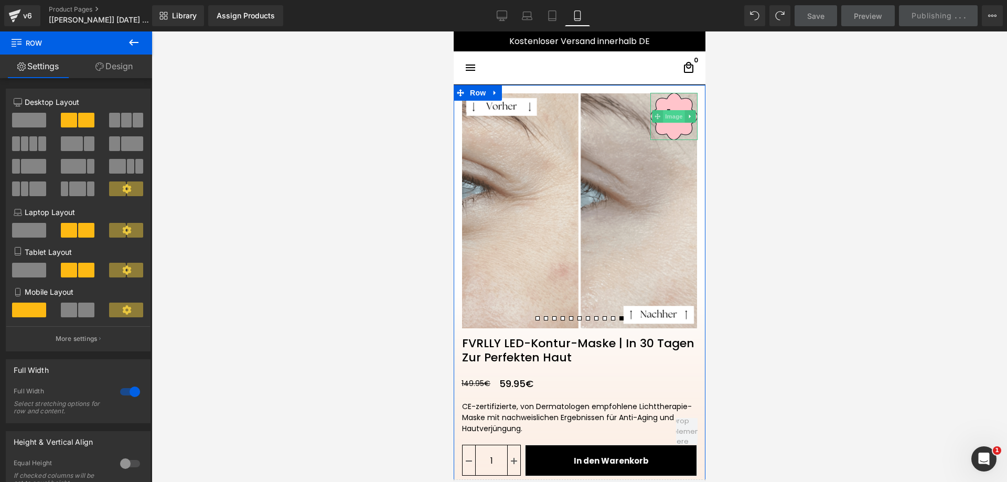
click at [668, 112] on span "Image" at bounding box center [674, 116] width 22 height 13
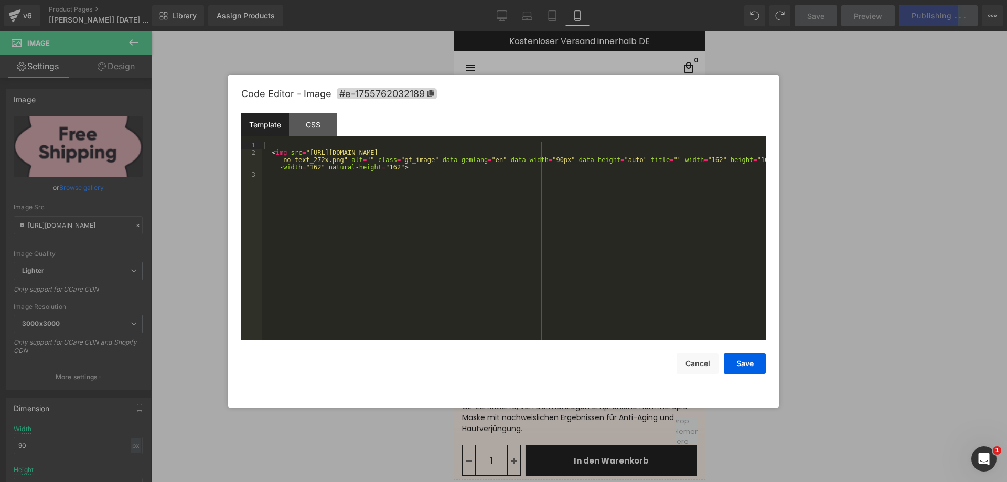
click at [658, 0] on div "Image You are previewing how the will restyle your page. You can not edit Eleme…" at bounding box center [503, 0] width 1007 height 0
click at [318, 122] on div "CSS" at bounding box center [313, 125] width 48 height 24
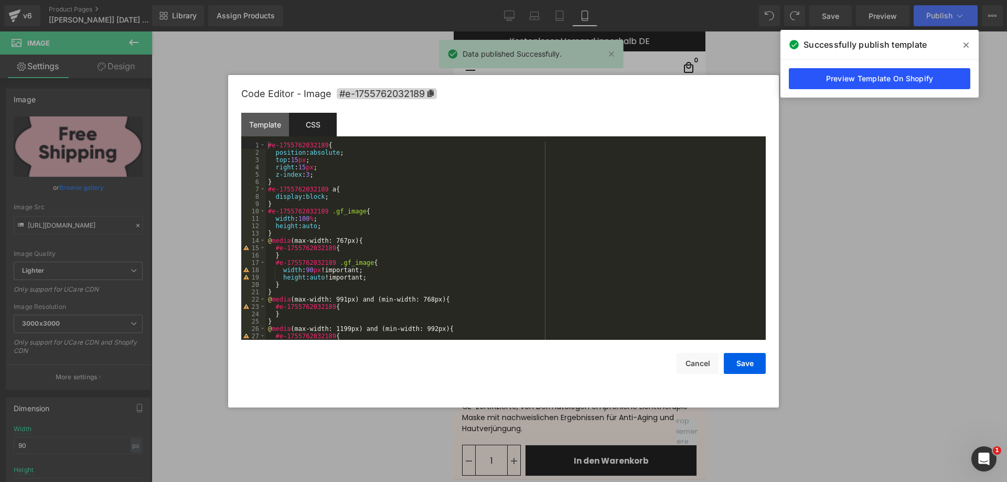
click at [867, 78] on link "Preview Template On Shopify" at bounding box center [880, 78] width 182 height 21
